Goal: Transaction & Acquisition: Purchase product/service

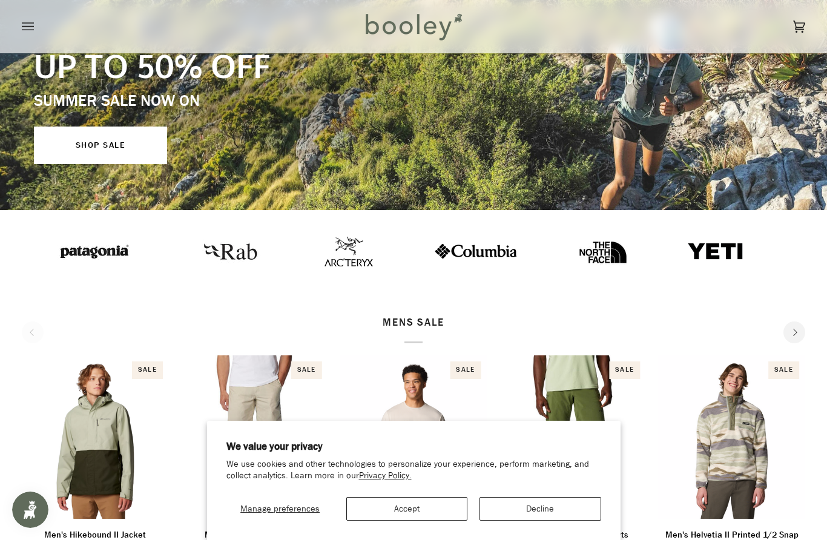
scroll to position [219, 0]
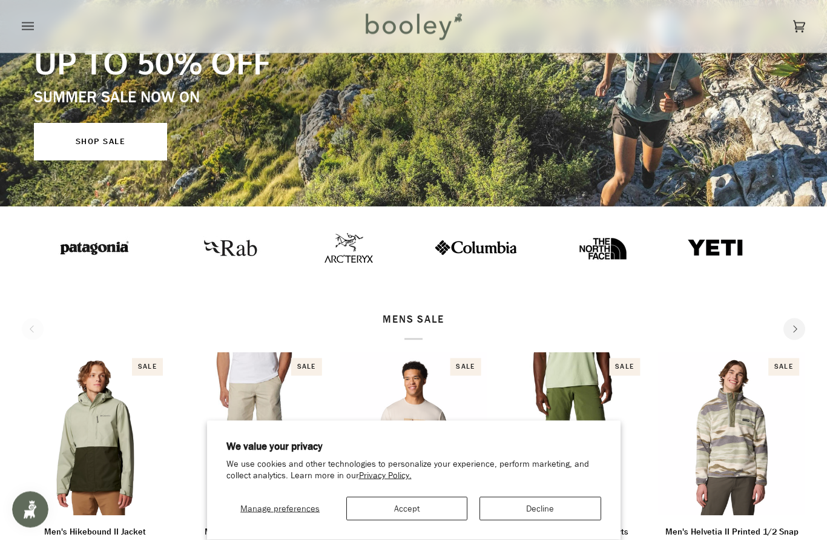
click at [545, 520] on button "Decline" at bounding box center [539, 509] width 121 height 24
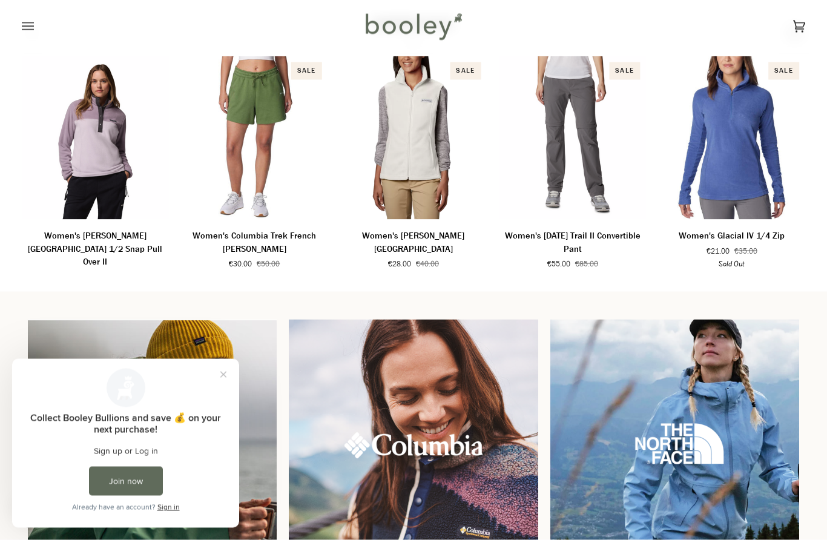
scroll to position [827, 0]
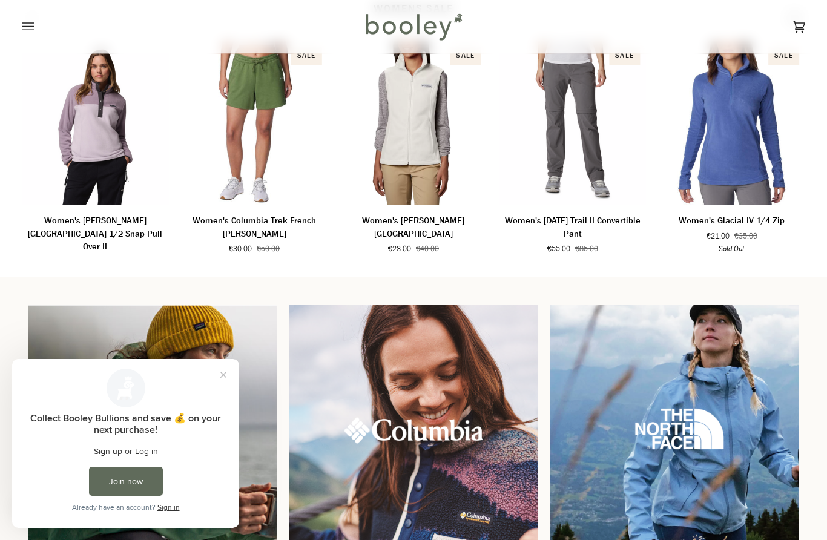
click at [227, 378] on button "Close prompt" at bounding box center [223, 375] width 22 height 22
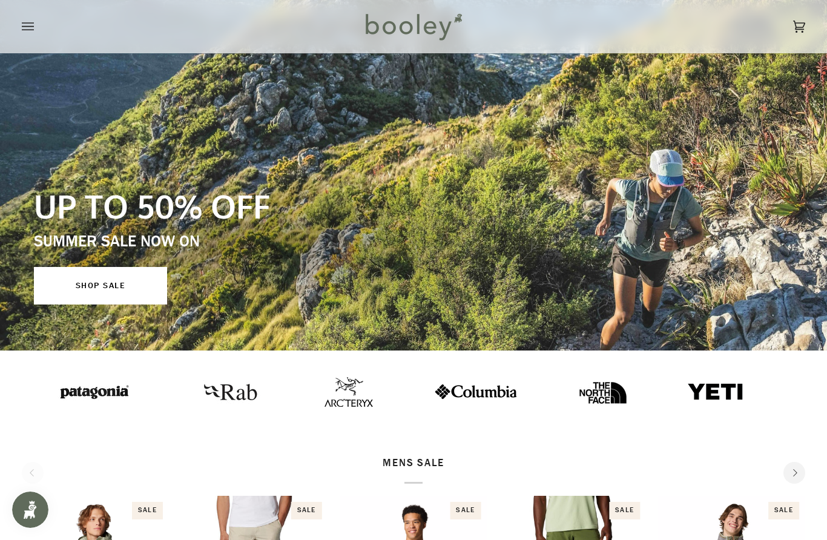
scroll to position [0, 0]
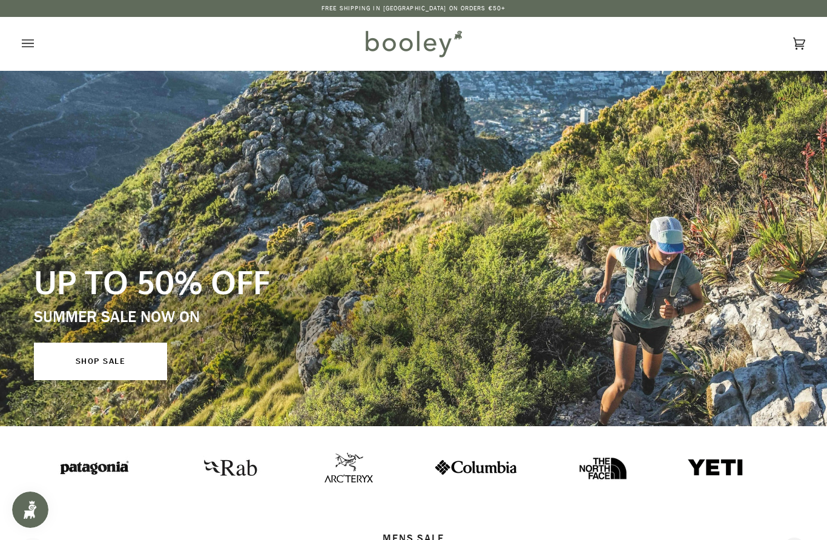
click at [38, 44] on button "Open menu" at bounding box center [40, 43] width 36 height 53
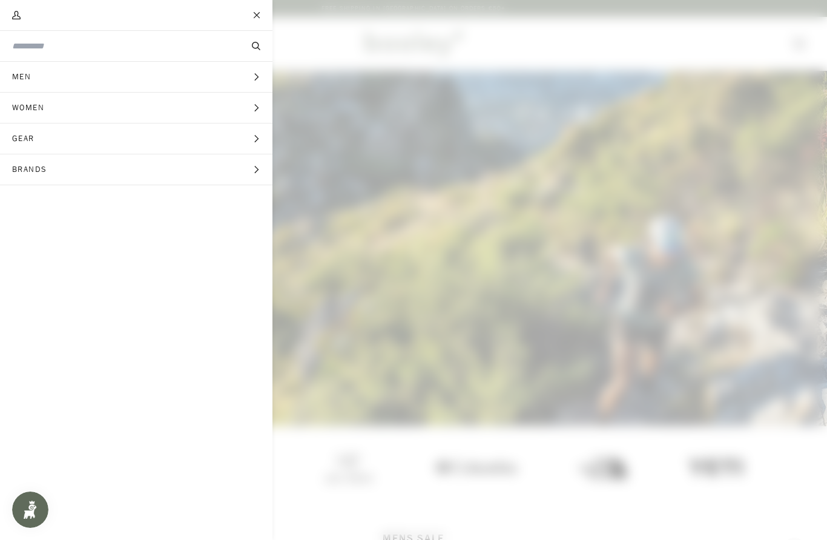
click at [240, 106] on button "Women Expand menu" at bounding box center [136, 108] width 272 height 31
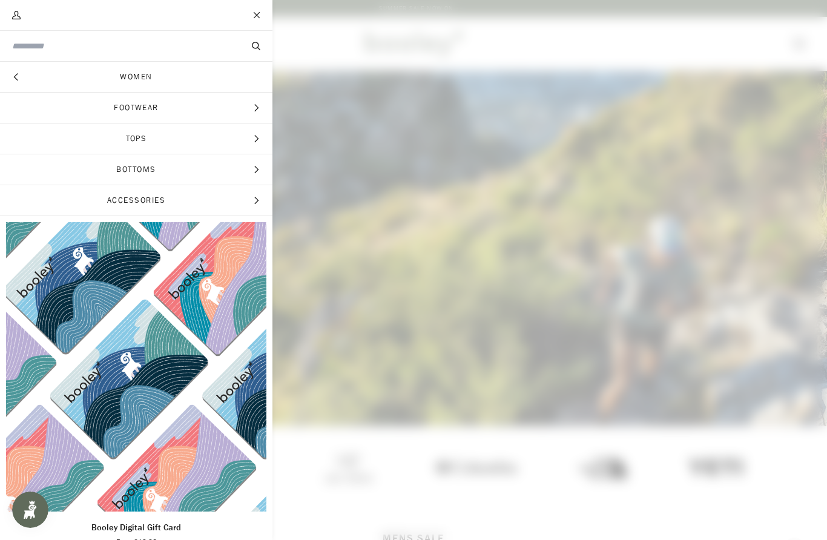
click at [253, 166] on icon "Main menu" at bounding box center [256, 170] width 8 height 8
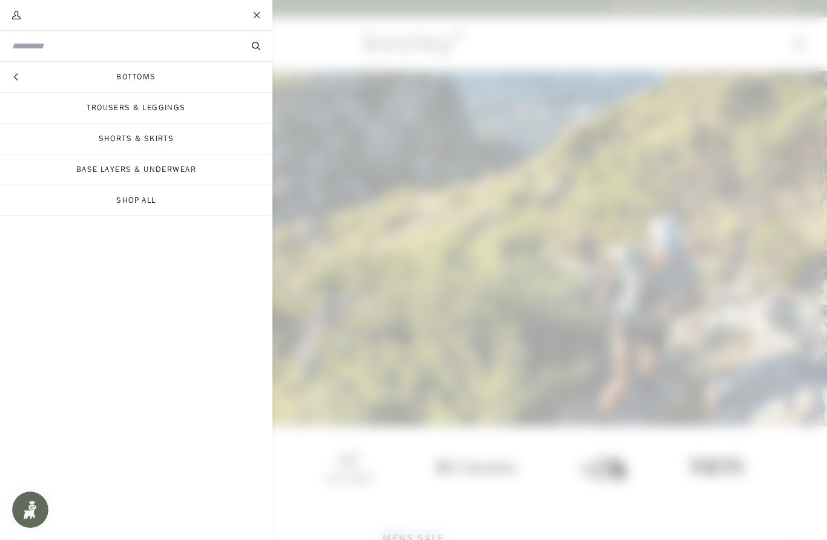
click at [144, 97] on link "Trousers & Leggings" at bounding box center [136, 108] width 272 height 30
click at [139, 117] on link "Trousers & Leggings" at bounding box center [136, 108] width 272 height 30
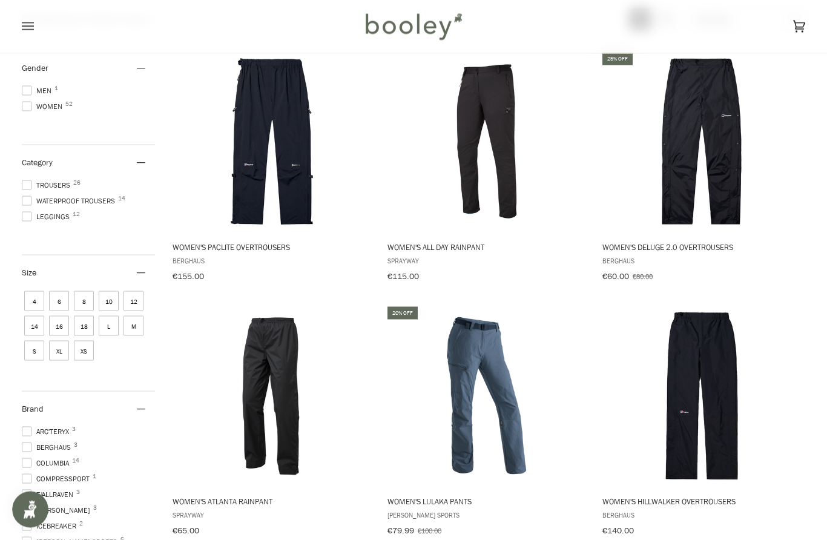
scroll to position [166, 0]
click at [711, 231] on button "View product" at bounding box center [700, 219] width 201 height 26
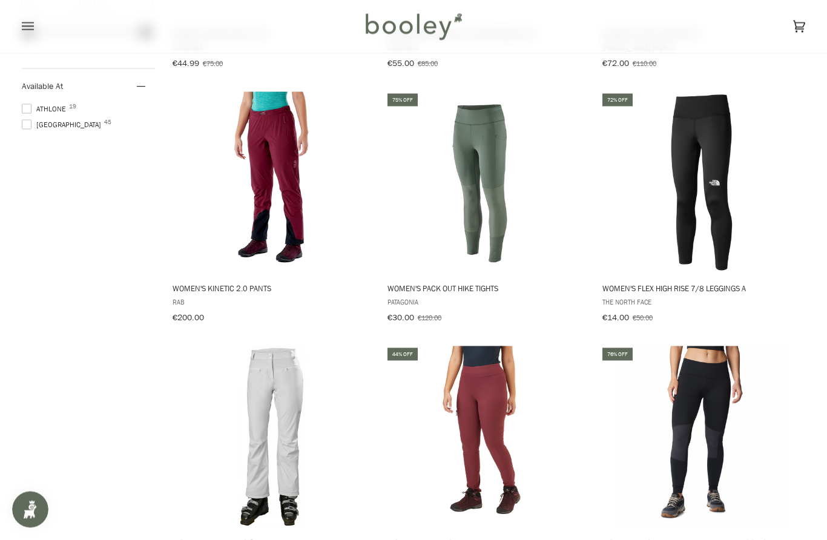
scroll to position [887, 0]
click at [717, 198] on img "Women's Flex High Rise 7/8 Leggings A" at bounding box center [702, 182] width 182 height 182
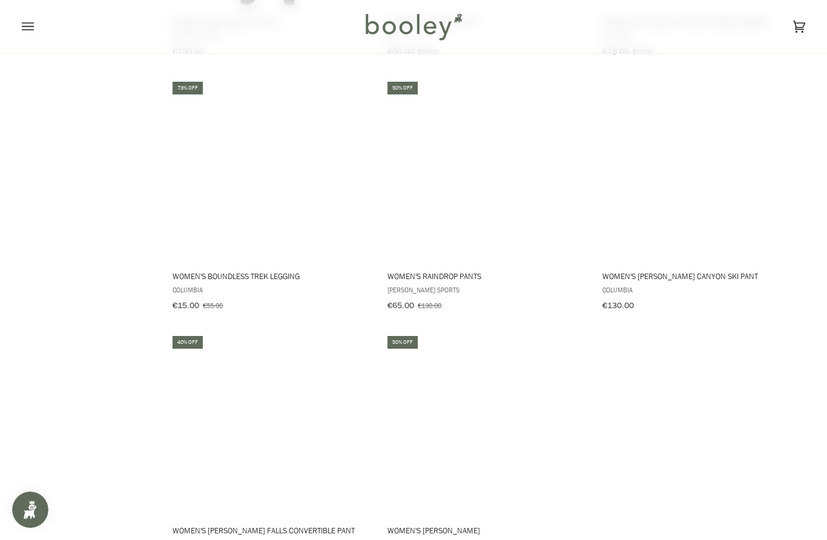
scroll to position [1407, 0]
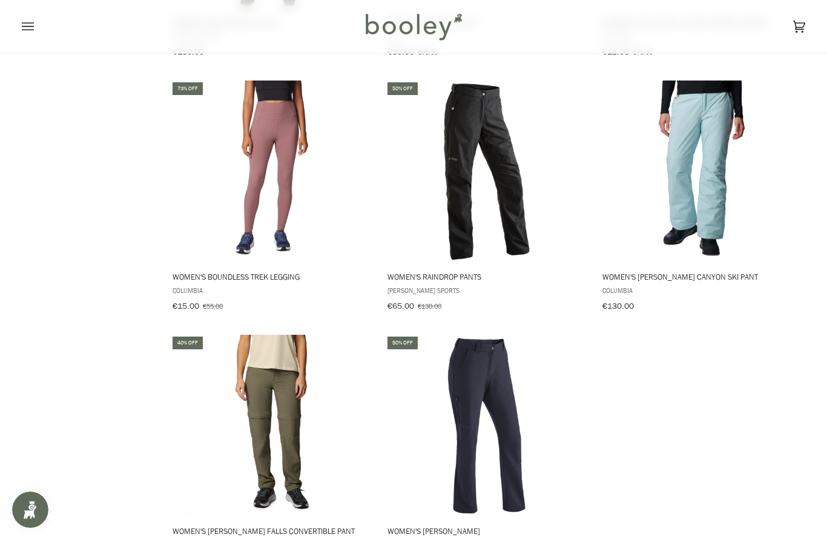
click at [497, 195] on img "Women's Raindrop Pants" at bounding box center [487, 171] width 182 height 182
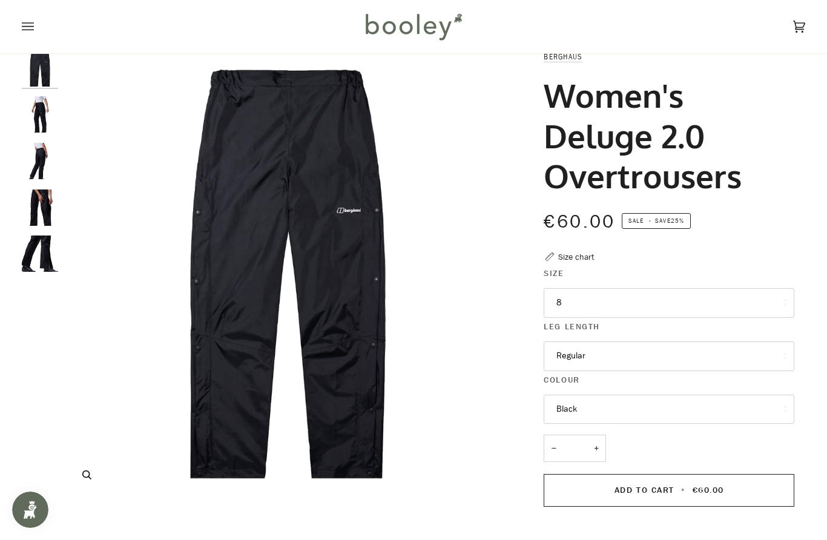
scroll to position [27, 0]
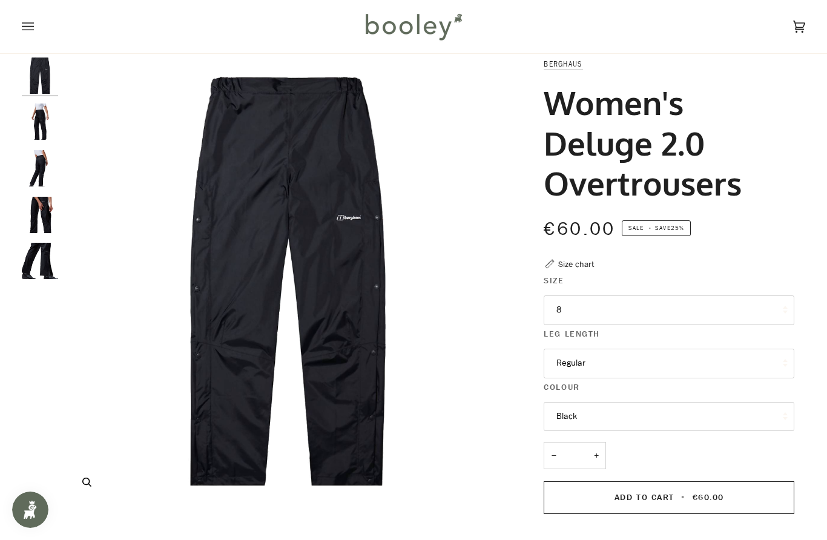
click at [355, 270] on img "Berghaus Women's Deluge 2.0 Overtrousers - Booley Galway" at bounding box center [287, 280] width 447 height 447
click at [49, 125] on img "Berghaus Women's Deluge 2.0 Overtrousers - Booley Galway" at bounding box center [40, 121] width 36 height 36
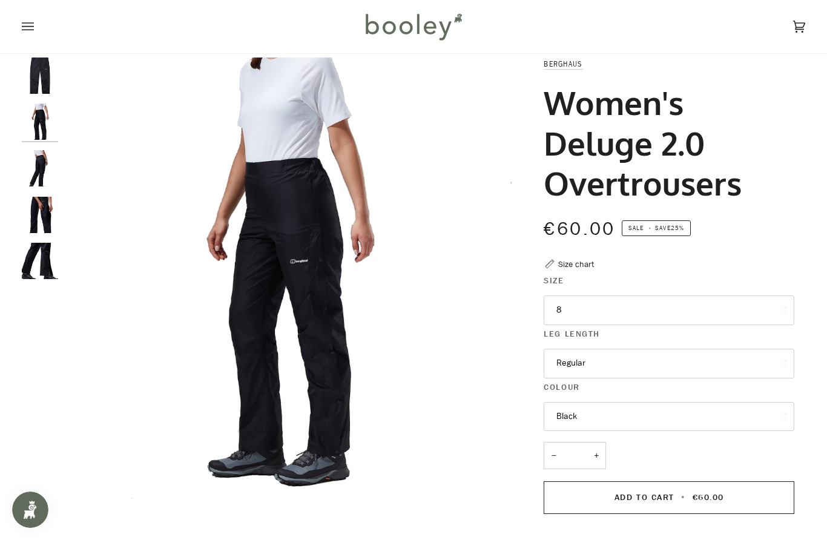
click at [42, 211] on img "Berghaus Women's Deluge 2.0 Overtrousers - Booley Galway" at bounding box center [40, 215] width 36 height 36
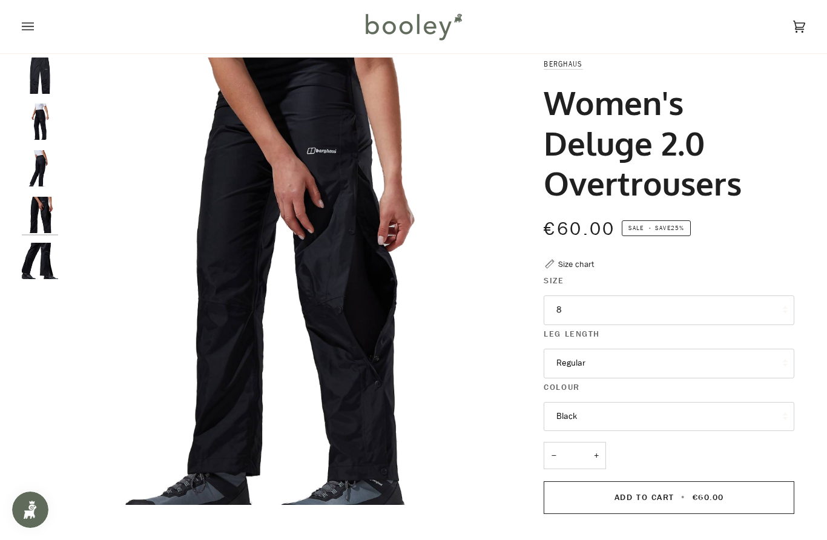
click at [44, 264] on img "Berghaus Women's Deluge 2.0 Overtrousers - Booley Galway" at bounding box center [40, 261] width 36 height 36
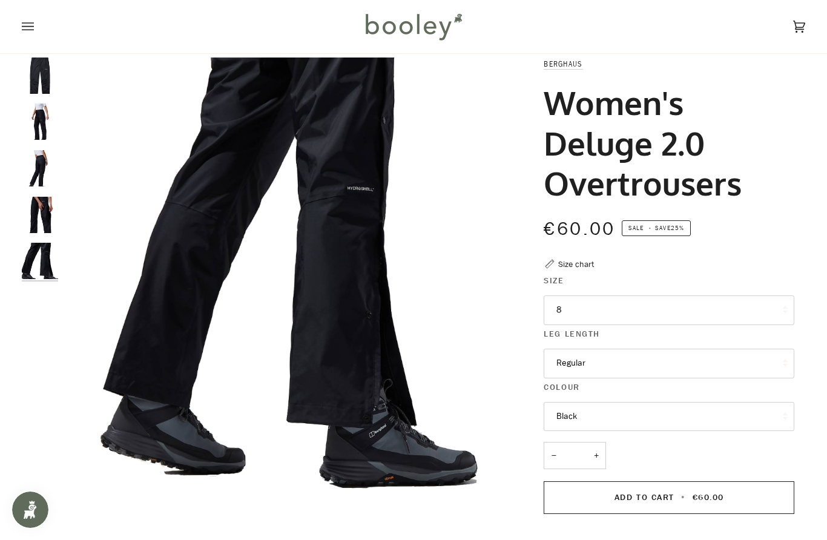
scroll to position [0, 0]
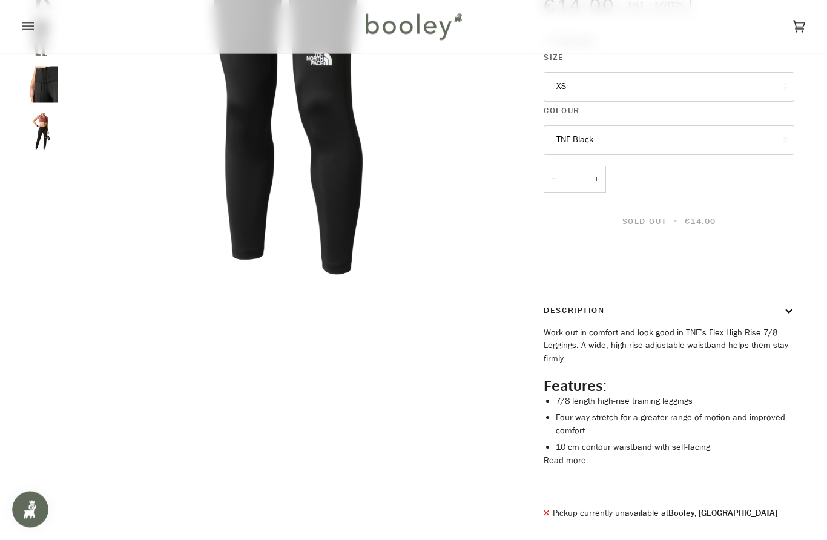
scroll to position [251, 0]
click at [570, 467] on button "Read more" at bounding box center [564, 460] width 42 height 13
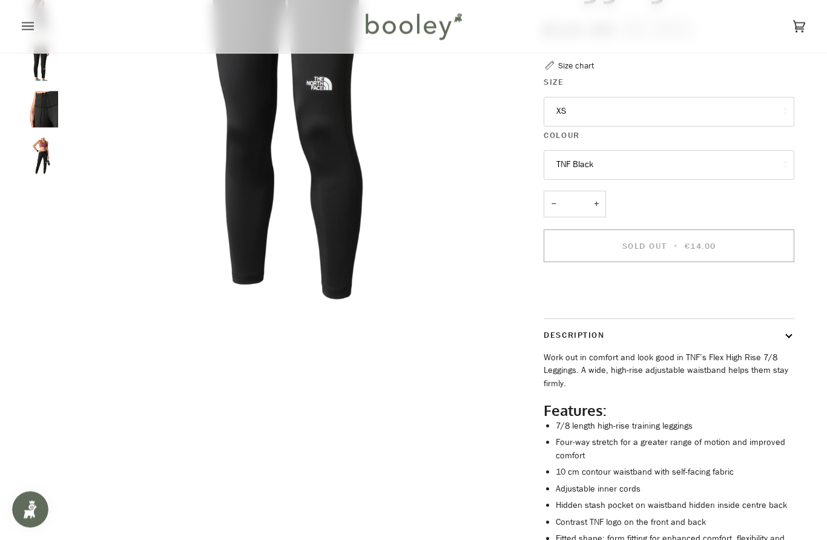
scroll to position [0, 0]
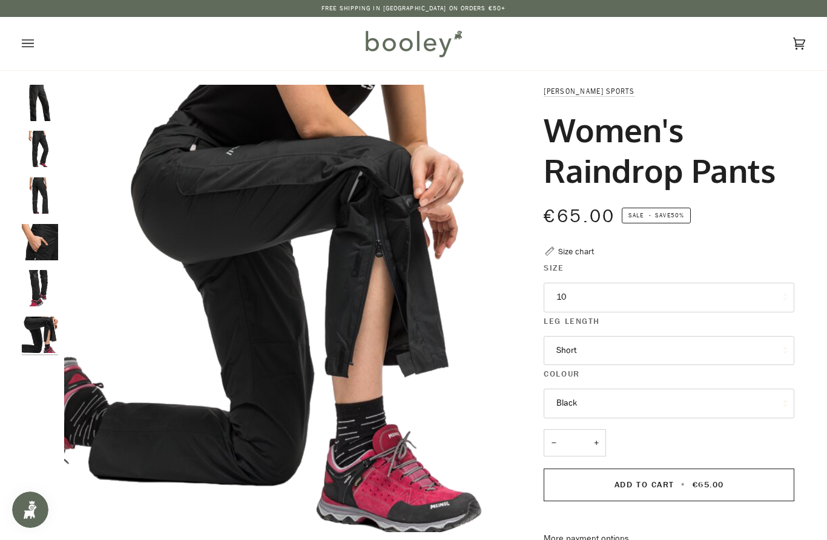
click at [300, 180] on img "Maier Sports Women's Raindrop Pants Black - Booley Galway" at bounding box center [287, 308] width 447 height 447
